Goal: Navigation & Orientation: Find specific page/section

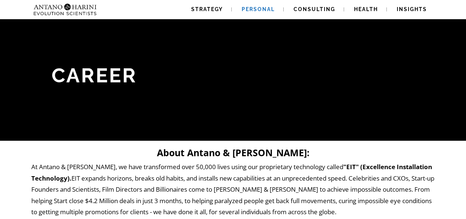
click at [262, 8] on span "Personal" at bounding box center [258, 9] width 33 height 6
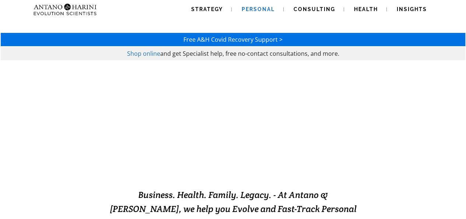
click at [63, 7] on img at bounding box center [51, 9] width 40 height 19
